Goal: Task Accomplishment & Management: Use online tool/utility

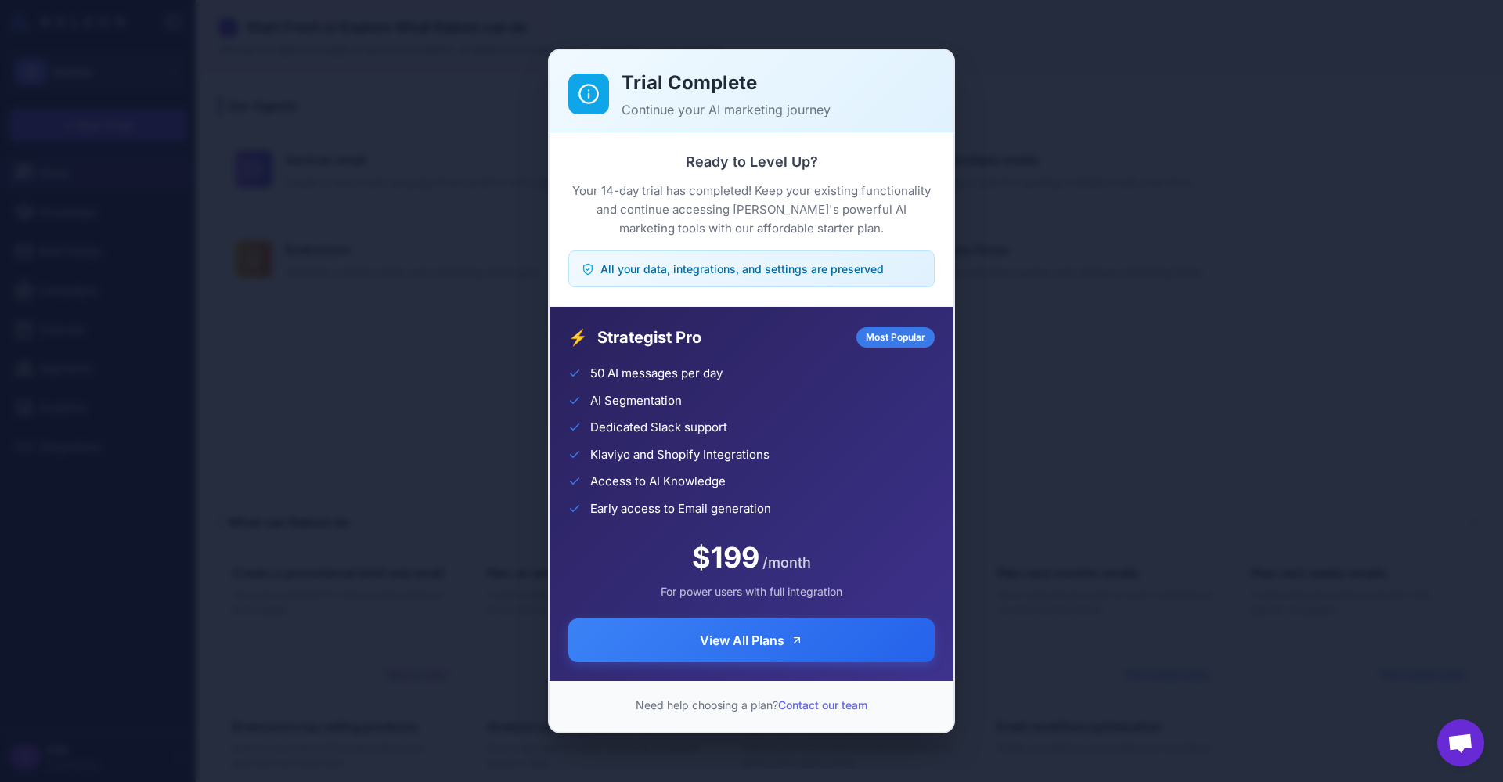
click at [1149, 197] on div "Trial Complete Continue your AI marketing journey Ready to Level Up? Your 14-da…" at bounding box center [751, 391] width 1503 height 757
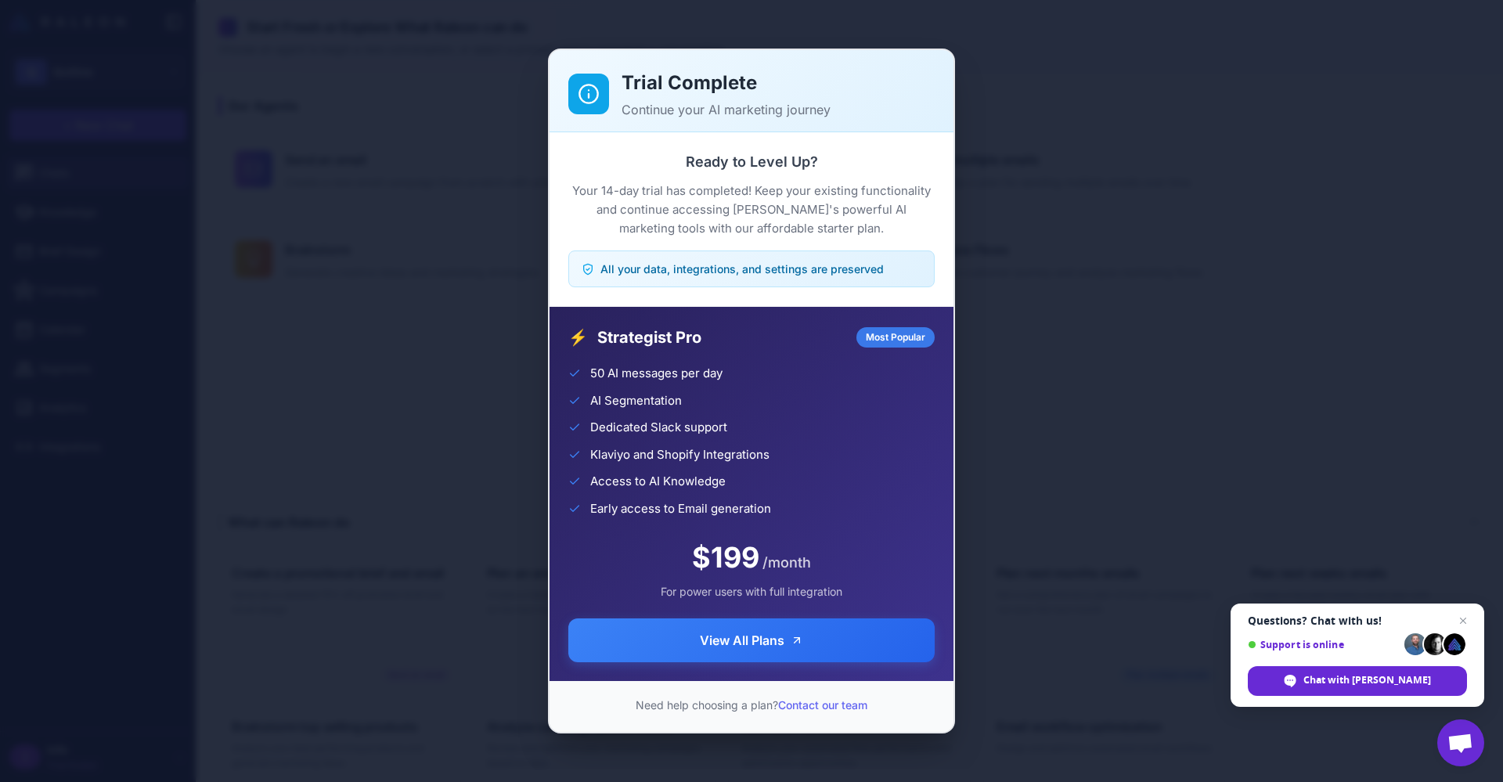
click at [1104, 501] on div "Trial Complete Continue your AI marketing journey Ready to Level Up? Your 14-da…" at bounding box center [751, 391] width 1503 height 757
click at [1077, 170] on div "Trial Complete Continue your AI marketing journey Ready to Level Up? Your 14-da…" at bounding box center [751, 391] width 1503 height 757
click at [1463, 619] on span "Close chat" at bounding box center [1463, 621] width 20 height 20
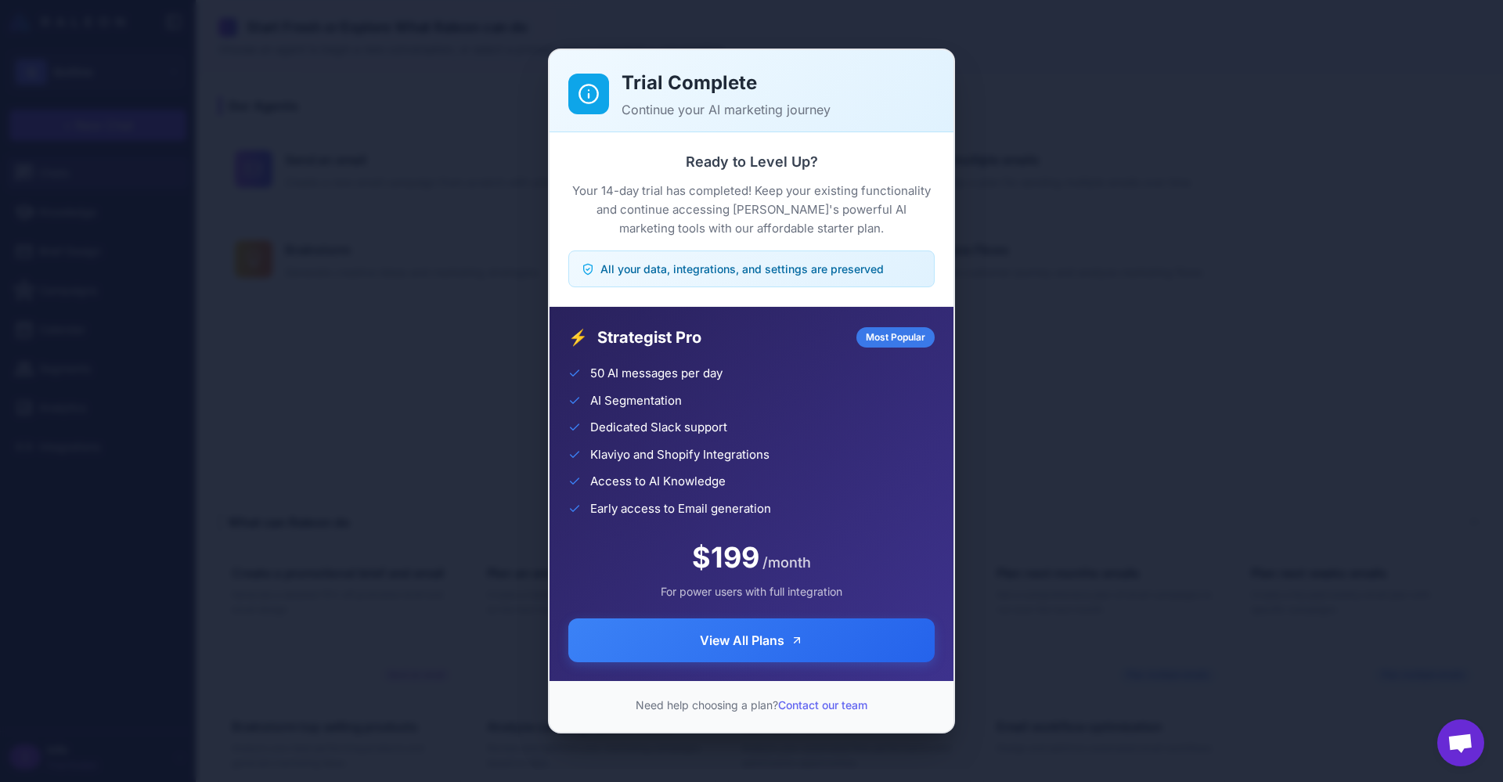
click at [1169, 661] on div "Trial Complete Continue your AI marketing journey Ready to Level Up? Your 14-da…" at bounding box center [751, 391] width 1503 height 757
click at [427, 495] on div "Trial Complete Continue your AI marketing journey Ready to Level Up? Your 14-da…" at bounding box center [751, 391] width 1503 height 757
